Goal: Navigation & Orientation: Find specific page/section

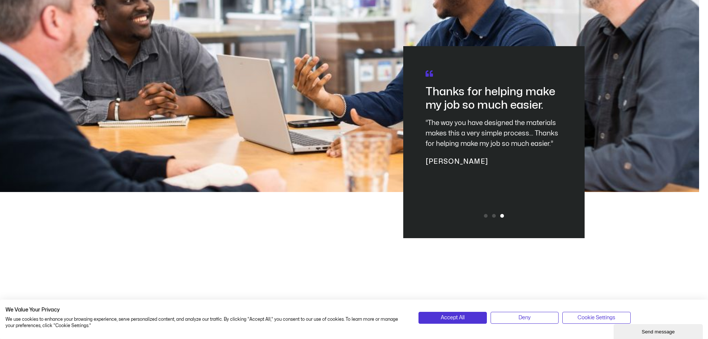
scroll to position [2119, 0]
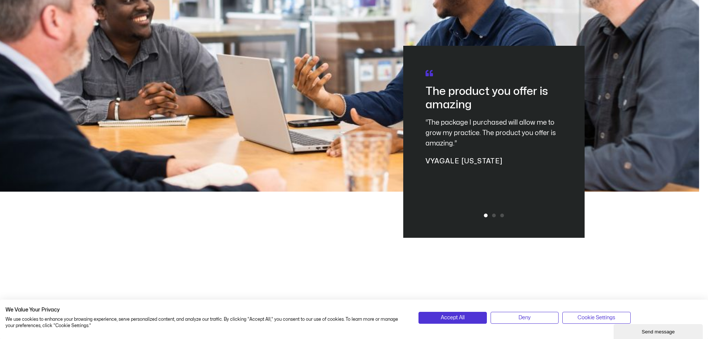
click at [496, 217] on div at bounding box center [494, 215] width 25 height 4
click at [495, 217] on span "Go to slide 2" at bounding box center [494, 215] width 4 height 4
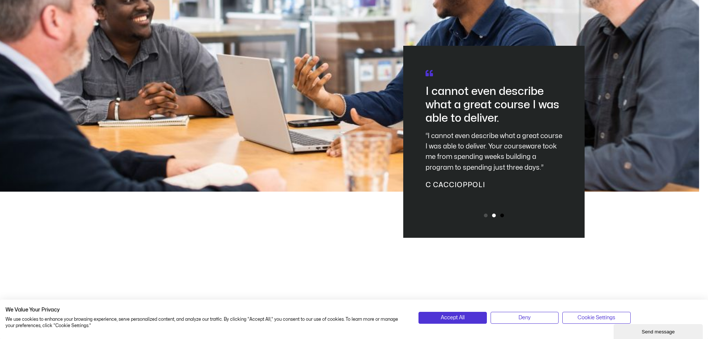
click at [502, 217] on span "Go to slide 3" at bounding box center [502, 215] width 4 height 4
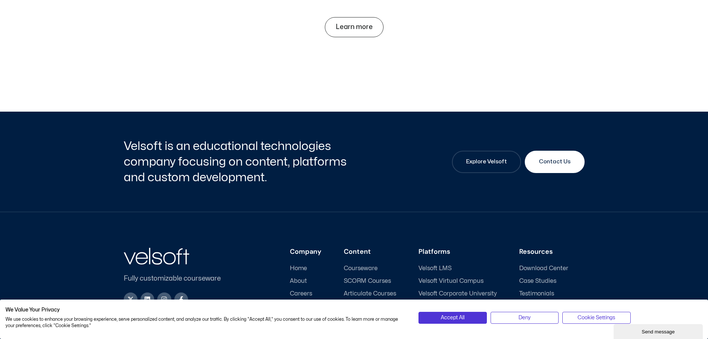
scroll to position [3469, 0]
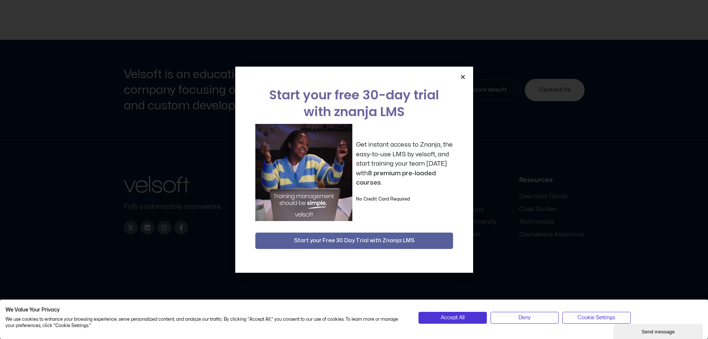
click at [463, 77] on icon "Close" at bounding box center [463, 77] width 6 height 6
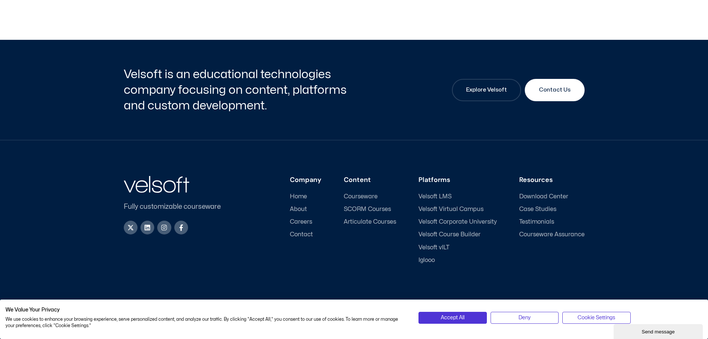
click at [302, 209] on span "About" at bounding box center [298, 209] width 17 height 7
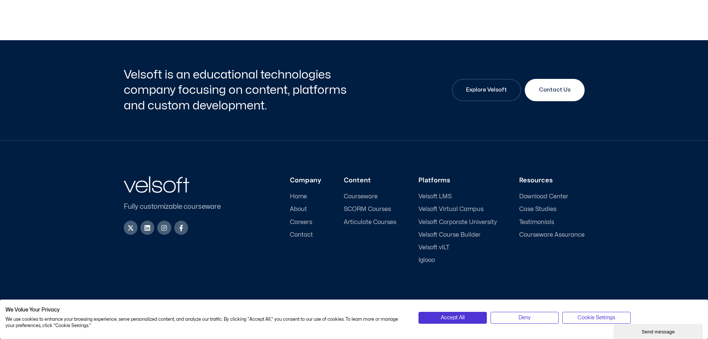
scroll to position [2472, 0]
click at [312, 233] on span "Contact" at bounding box center [301, 234] width 23 height 7
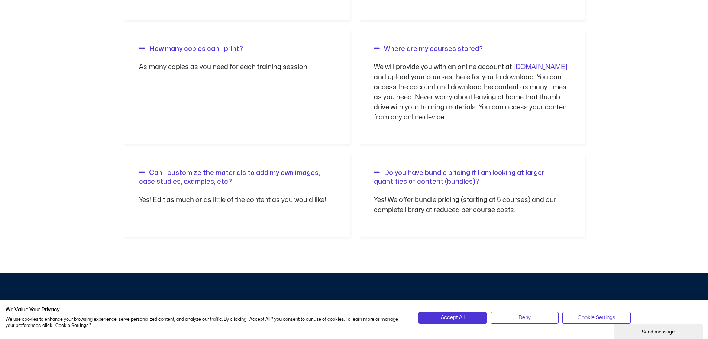
scroll to position [1088, 0]
